Goal: Connect with others: Participate in discussion

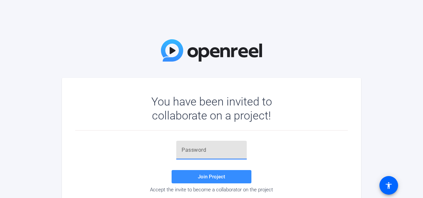
click at [211, 150] on input "text" at bounding box center [212, 150] width 60 height 8
paste input "}KOx=o"
type input "}KOx=o"
click at [220, 174] on span "Join Project" at bounding box center [211, 177] width 27 height 6
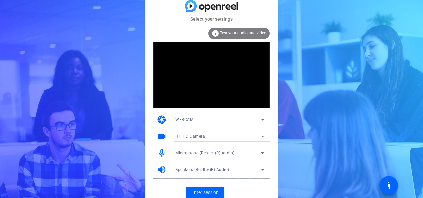
click at [245, 187] on mat-card-actions "Enter session" at bounding box center [211, 192] width 133 height 17
click at [204, 191] on span "Enter session" at bounding box center [205, 192] width 28 height 7
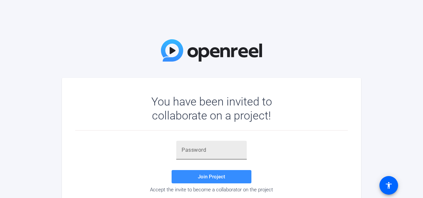
click at [214, 153] on input "text" at bounding box center [212, 150] width 60 height 8
paste input "}KOx=o"
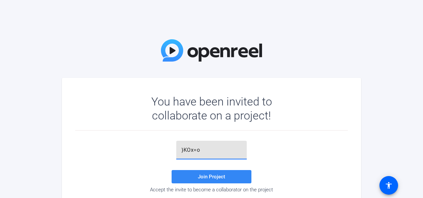
type input "}KOx=o"
click at [216, 176] on span "Join Project" at bounding box center [211, 177] width 27 height 6
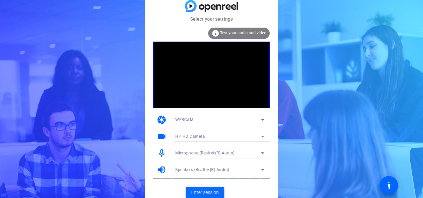
click at [215, 193] on span "Enter session" at bounding box center [205, 192] width 28 height 7
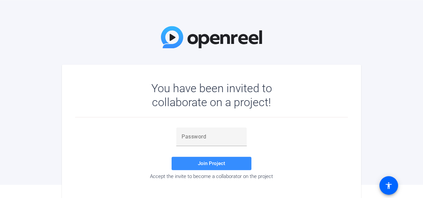
scroll to position [23, 0]
